Goal: Feedback & Contribution: Submit feedback/report problem

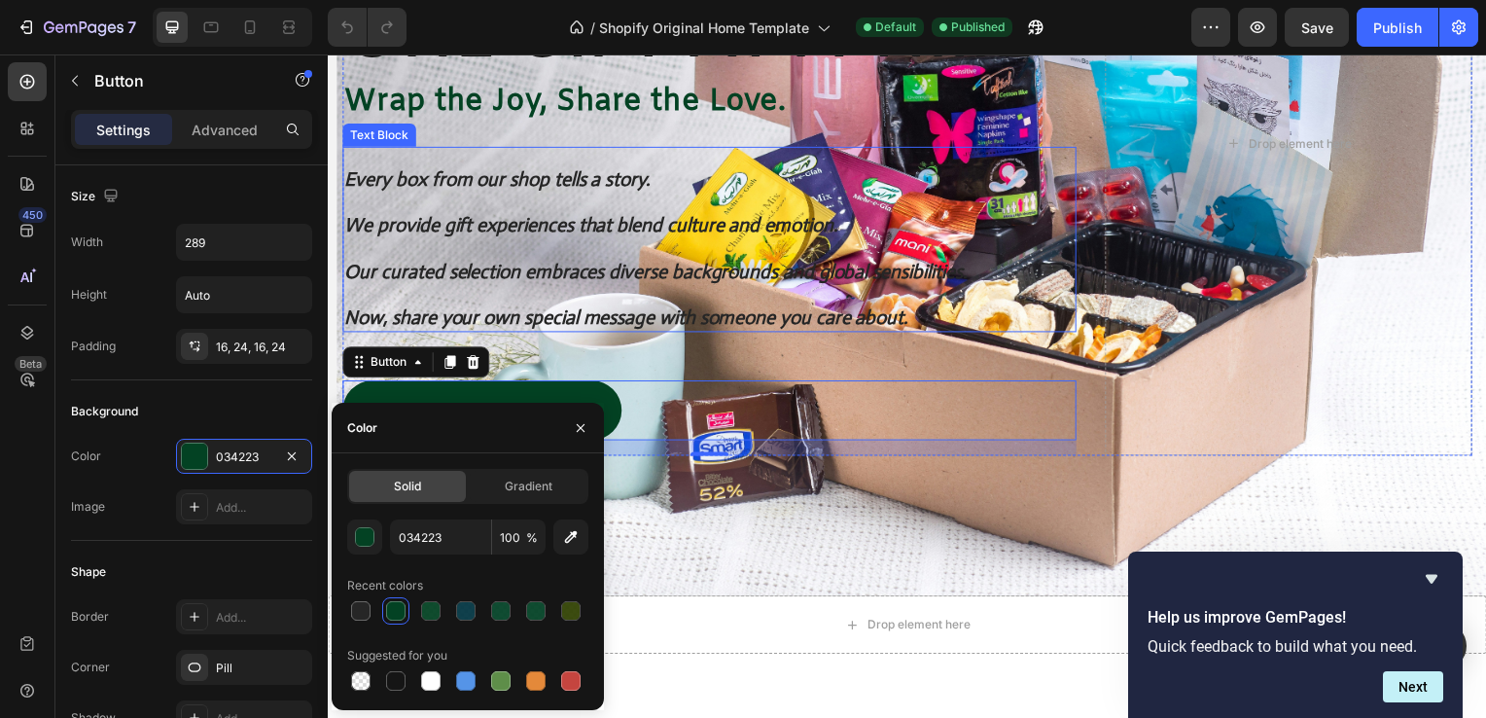
scroll to position [389, 0]
click at [1430, 582] on icon "Hide survey" at bounding box center [1432, 579] width 12 height 9
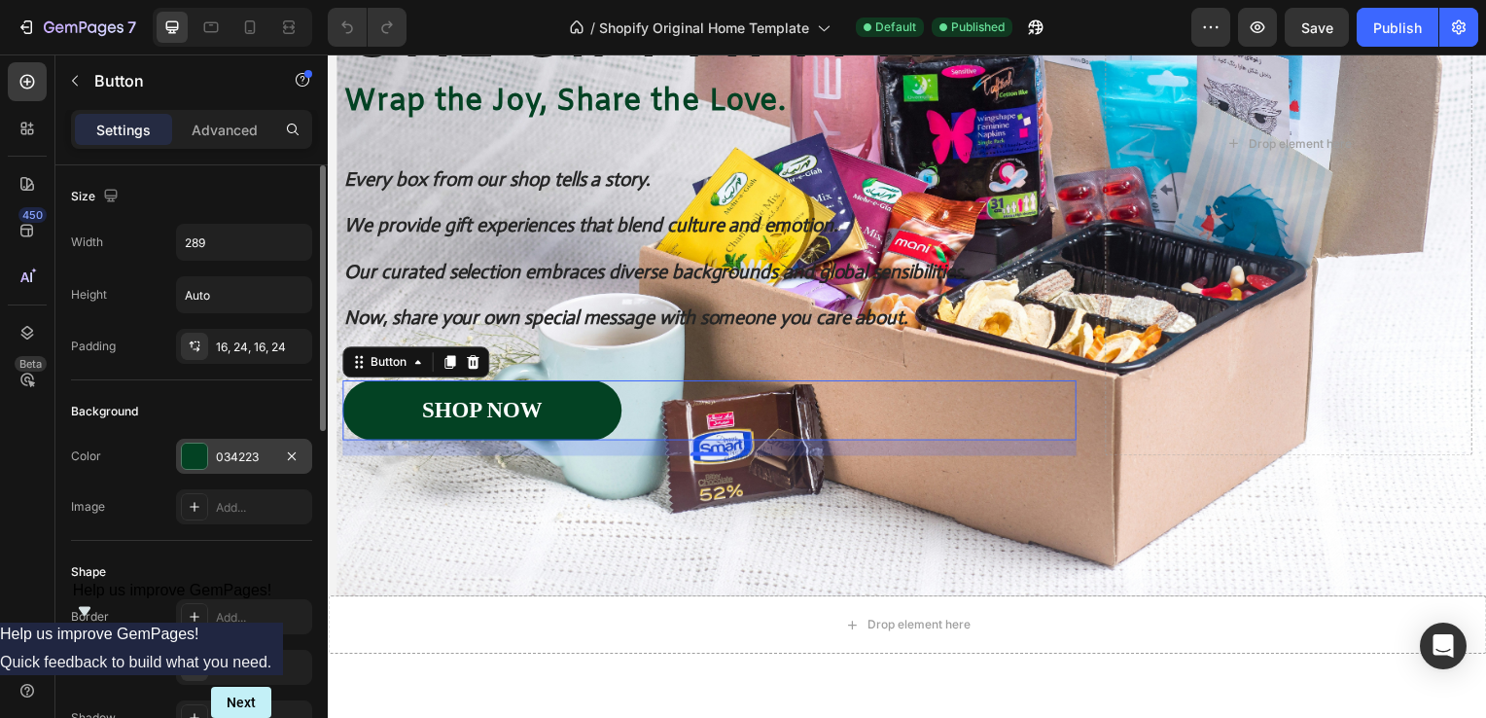
click at [239, 469] on div "034223" at bounding box center [244, 456] width 136 height 35
click at [272, 598] on span "Help us improve GemPages!" at bounding box center [172, 590] width 199 height 17
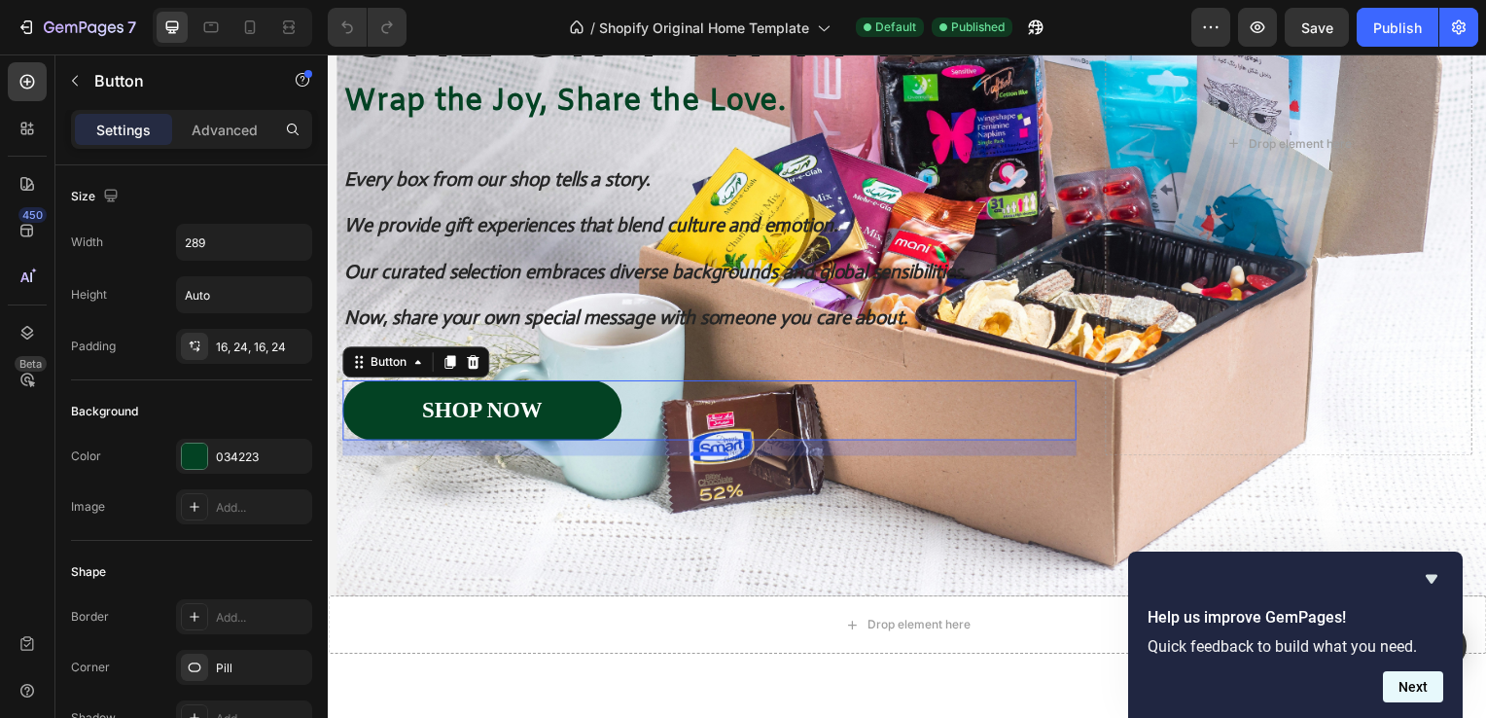
click at [1422, 700] on button "Next" at bounding box center [1413, 686] width 60 height 31
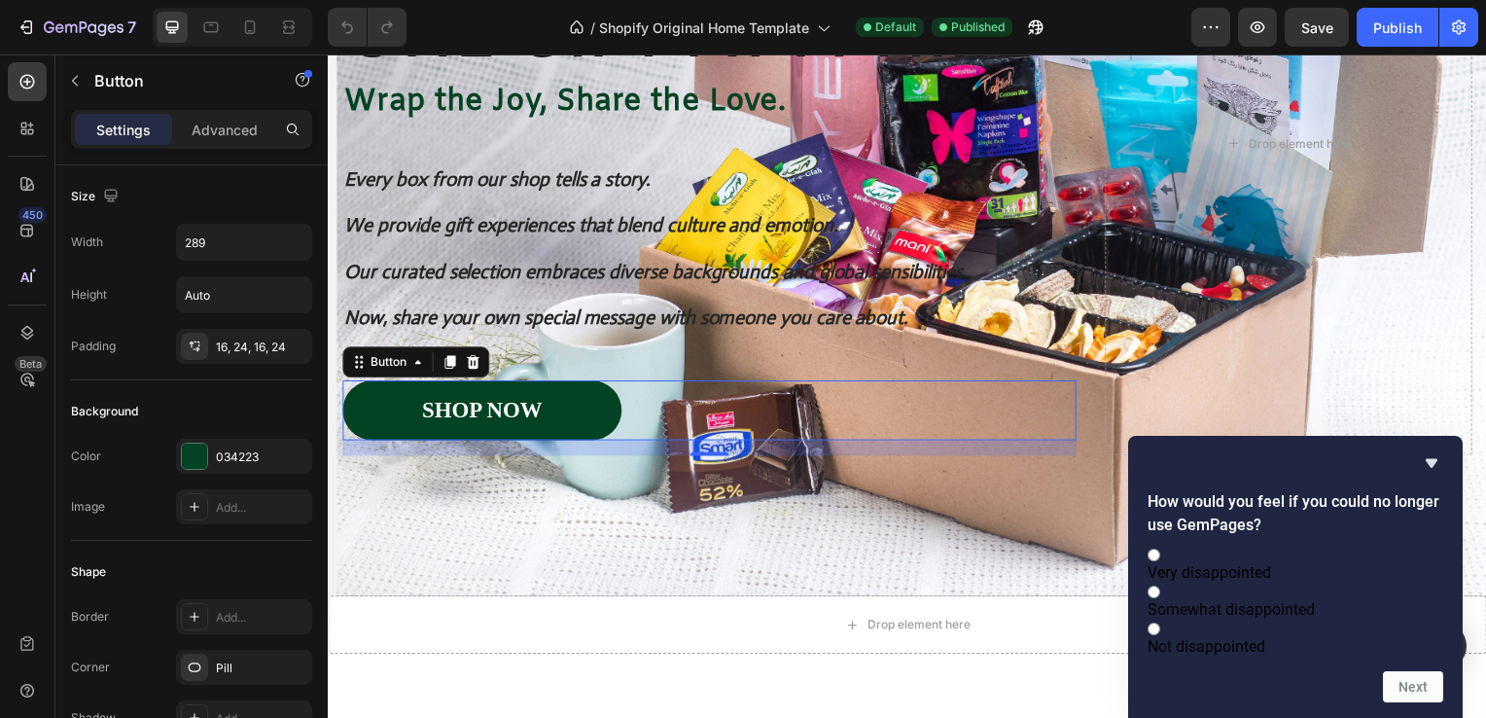
click at [1312, 545] on label "Very disappointed" at bounding box center [1296, 563] width 296 height 37
click at [1160, 549] on input "Very disappointed" at bounding box center [1154, 555] width 13 height 13
radio input "true"
click at [1422, 681] on button "Next" at bounding box center [1413, 686] width 60 height 31
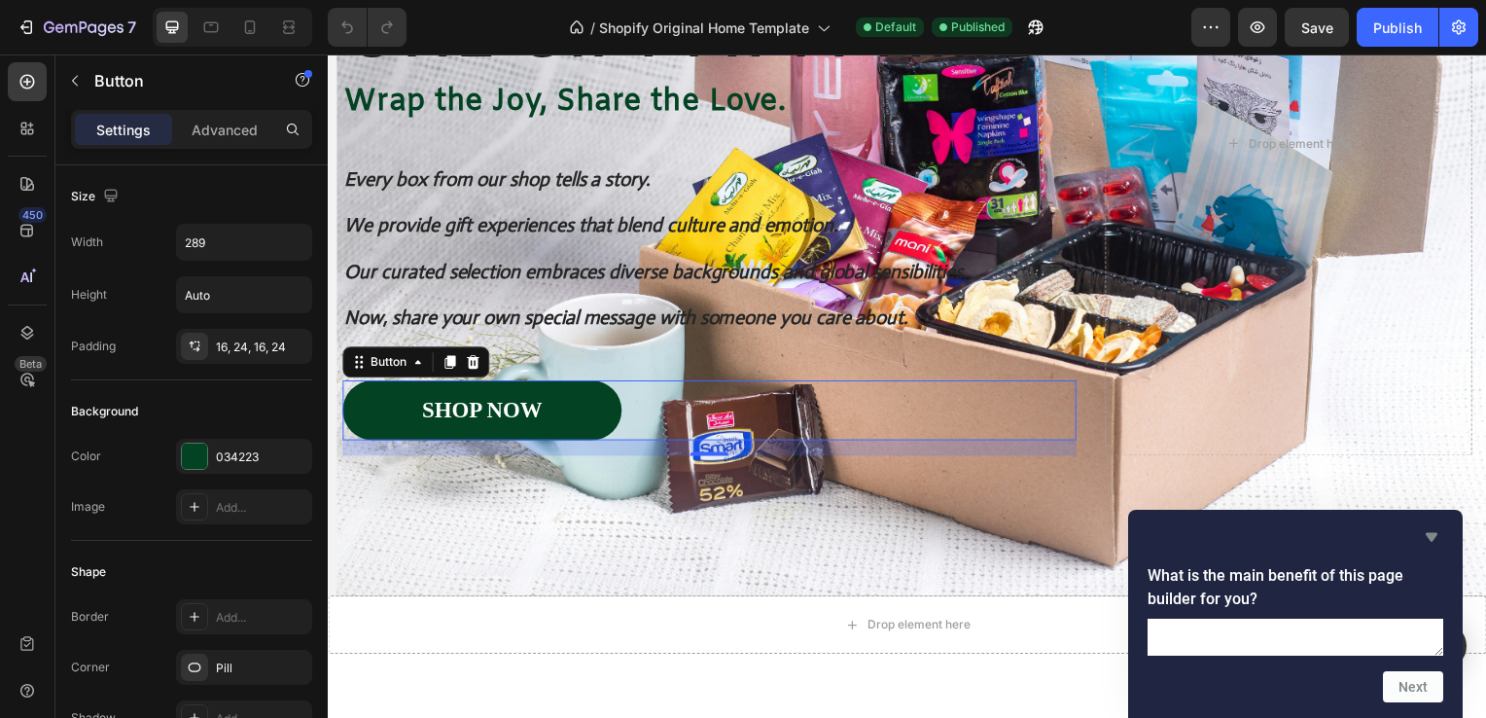
click at [1427, 525] on icon "Hide survey" at bounding box center [1431, 536] width 23 height 23
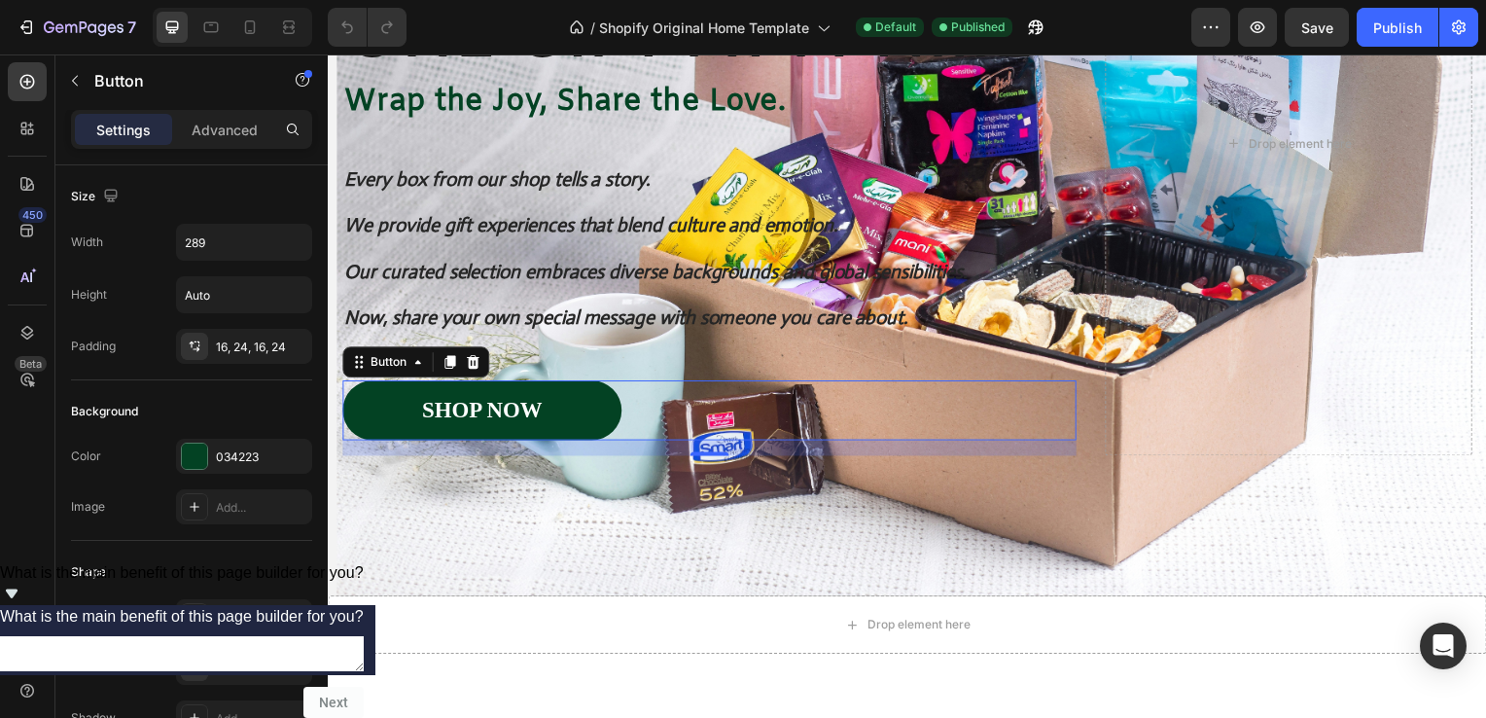
click at [23, 605] on icon "Show survey - What is the main benefit of this page builder for you?" at bounding box center [11, 593] width 23 height 23
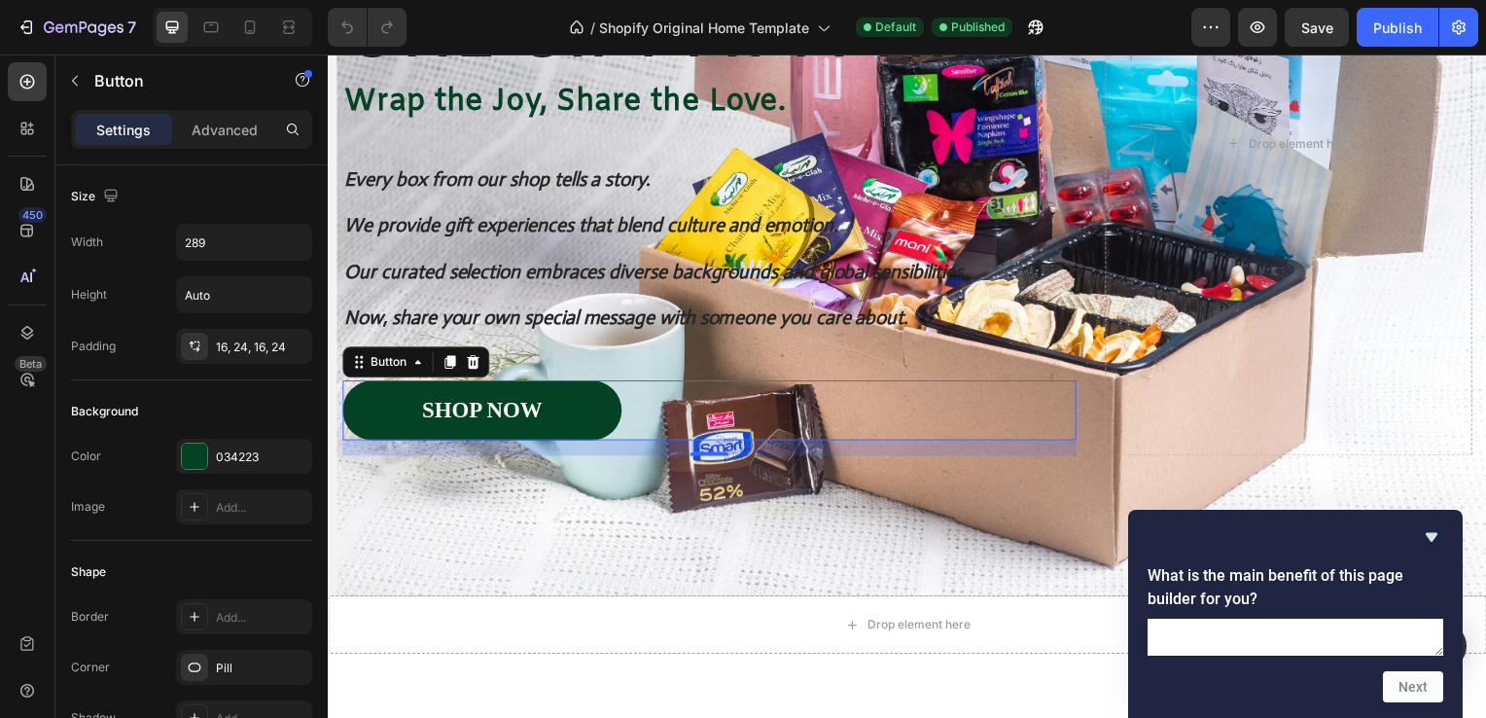
click at [1276, 619] on textarea at bounding box center [1296, 637] width 296 height 37
type textarea "ㄴ"
click at [1258, 619] on textarea "simply creating template" at bounding box center [1296, 637] width 296 height 37
type textarea "simply creating a template"
click at [1421, 684] on button "Next" at bounding box center [1413, 686] width 60 height 31
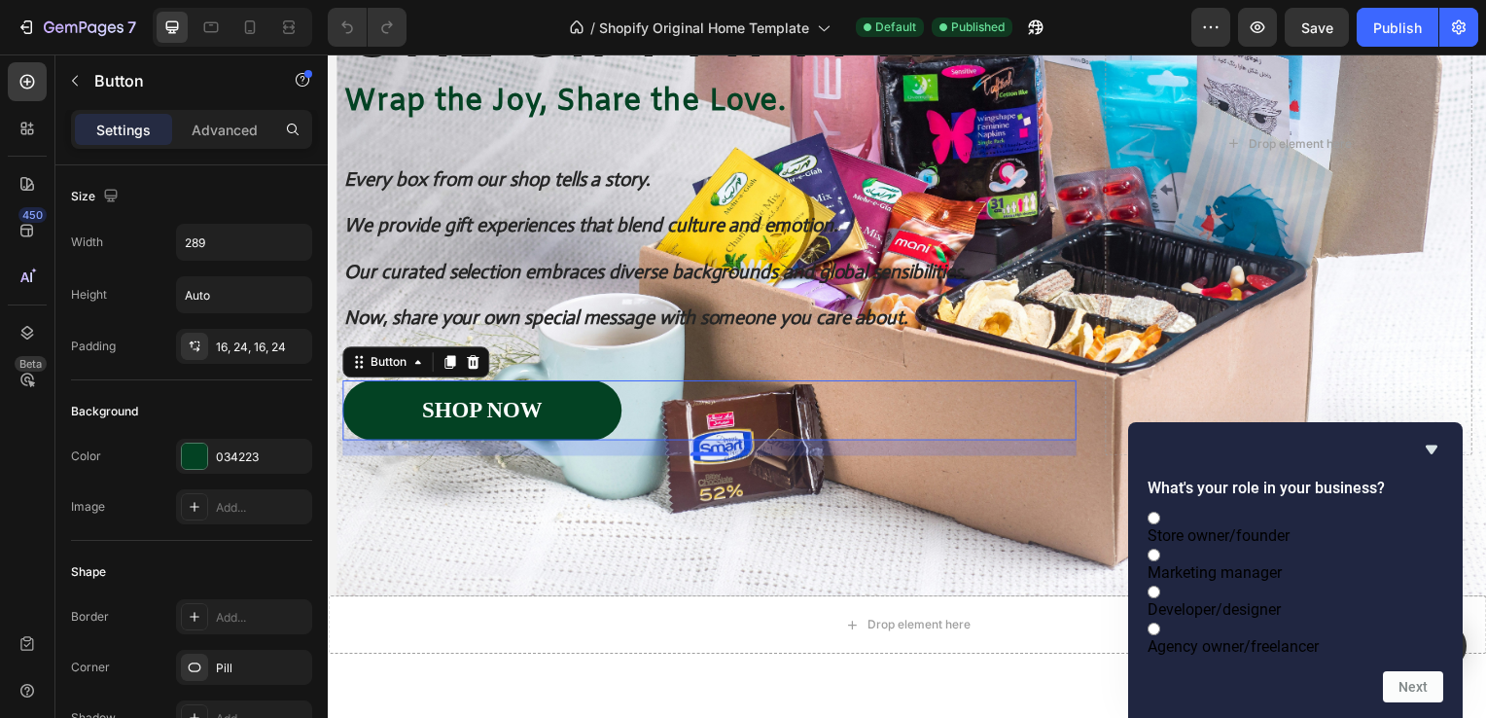
click at [1329, 508] on label "Store owner/founder" at bounding box center [1296, 526] width 296 height 37
click at [1160, 512] on input "Store owner/founder" at bounding box center [1154, 518] width 13 height 13
radio input "true"
click at [1423, 696] on button "Next" at bounding box center [1413, 686] width 60 height 31
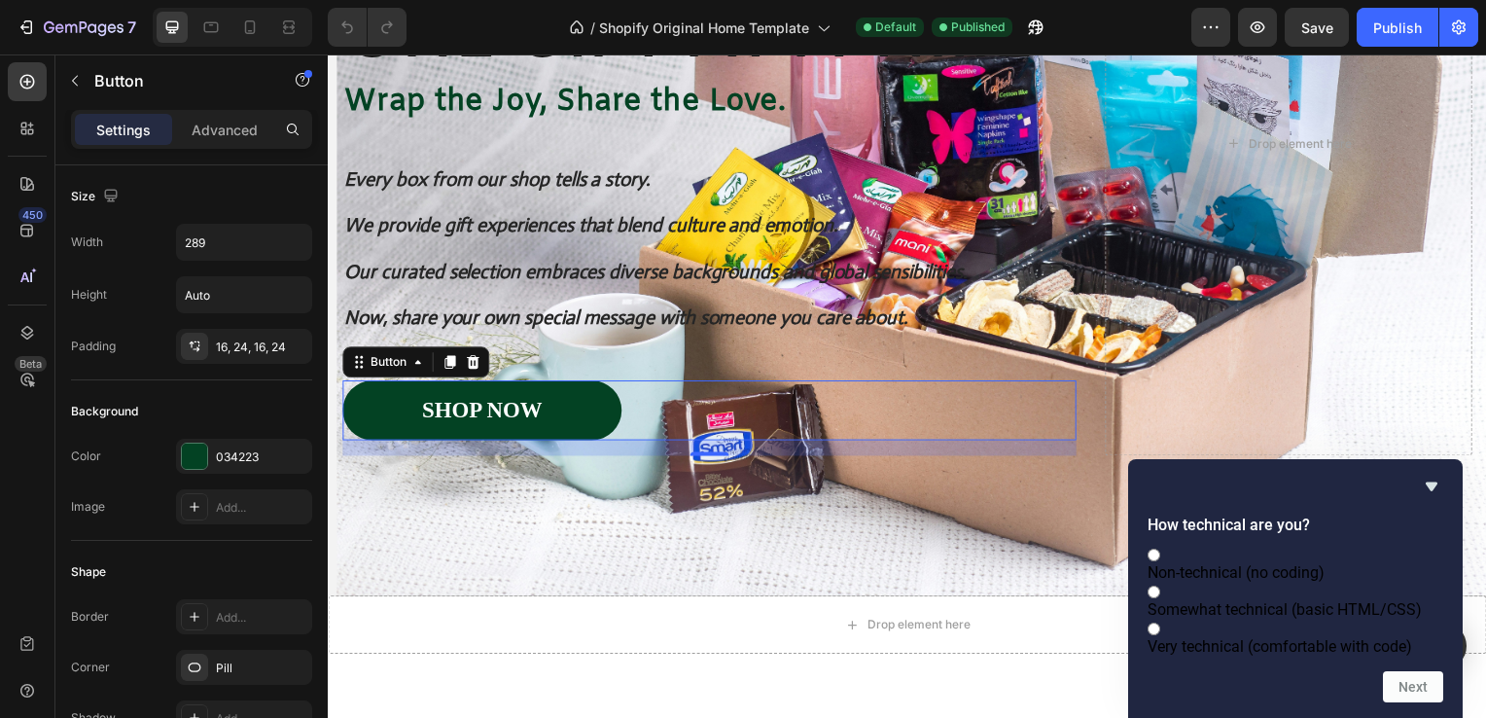
click at [1377, 545] on label "Non-technical (no coding)" at bounding box center [1296, 563] width 296 height 37
click at [1160, 549] on input "Non-technical (no coding)" at bounding box center [1154, 555] width 13 height 13
radio input "true"
click at [1333, 600] on span "Somewhat technical (basic HTML/CSS)" at bounding box center [1285, 609] width 274 height 18
click at [1160, 586] on input "Somewhat technical (basic HTML/CSS)" at bounding box center [1154, 592] width 13 height 13
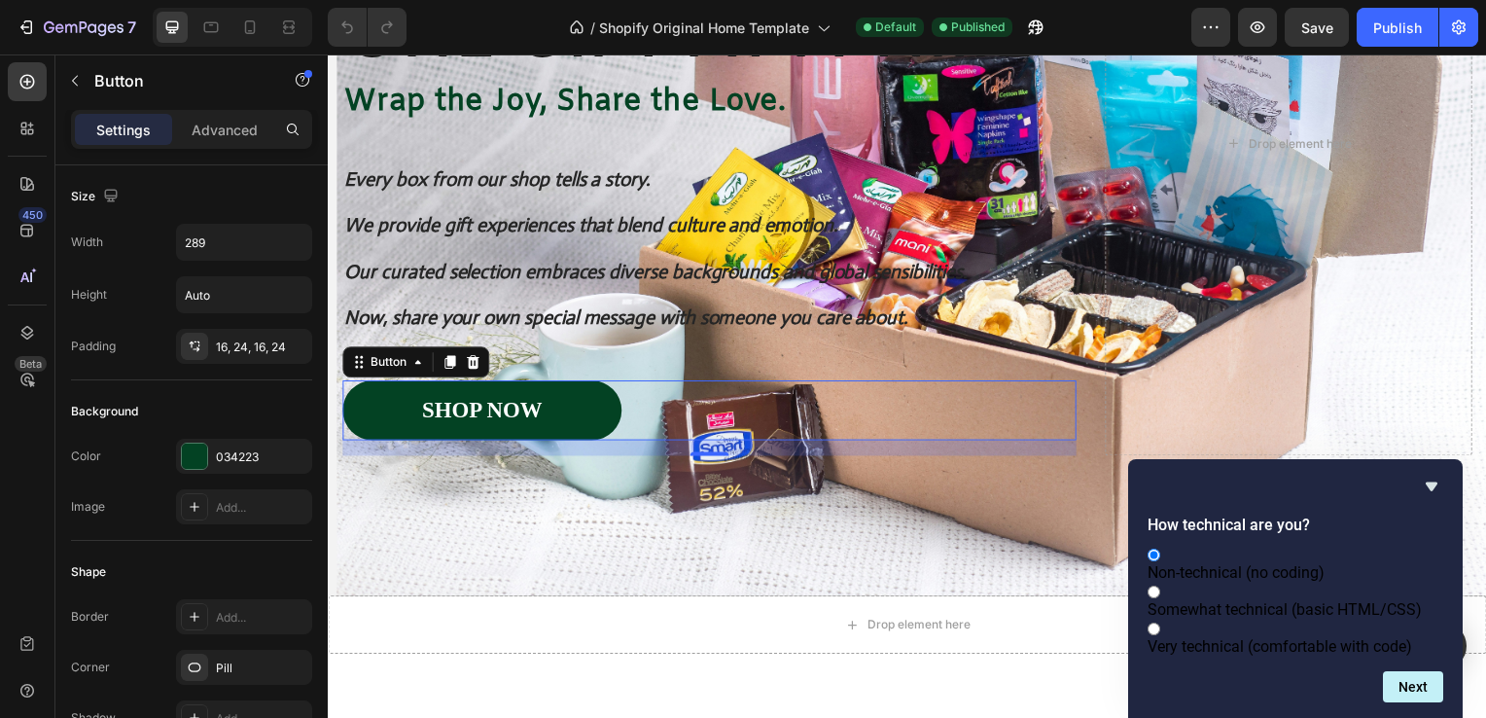
radio input "true"
radio input "false"
click at [1417, 685] on button "Next" at bounding box center [1413, 686] width 60 height 31
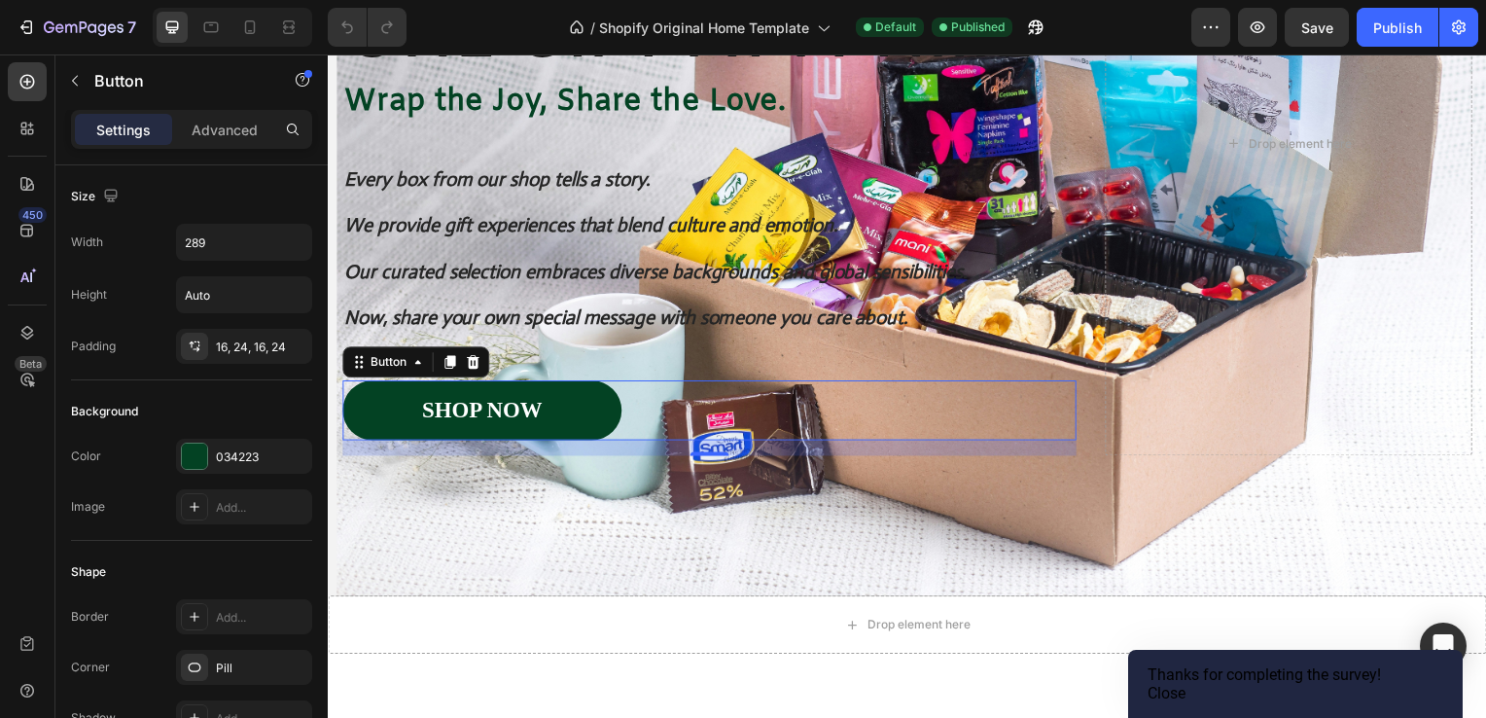
click at [1186, 686] on button "Close" at bounding box center [1167, 693] width 38 height 18
